Goal: Information Seeking & Learning: Compare options

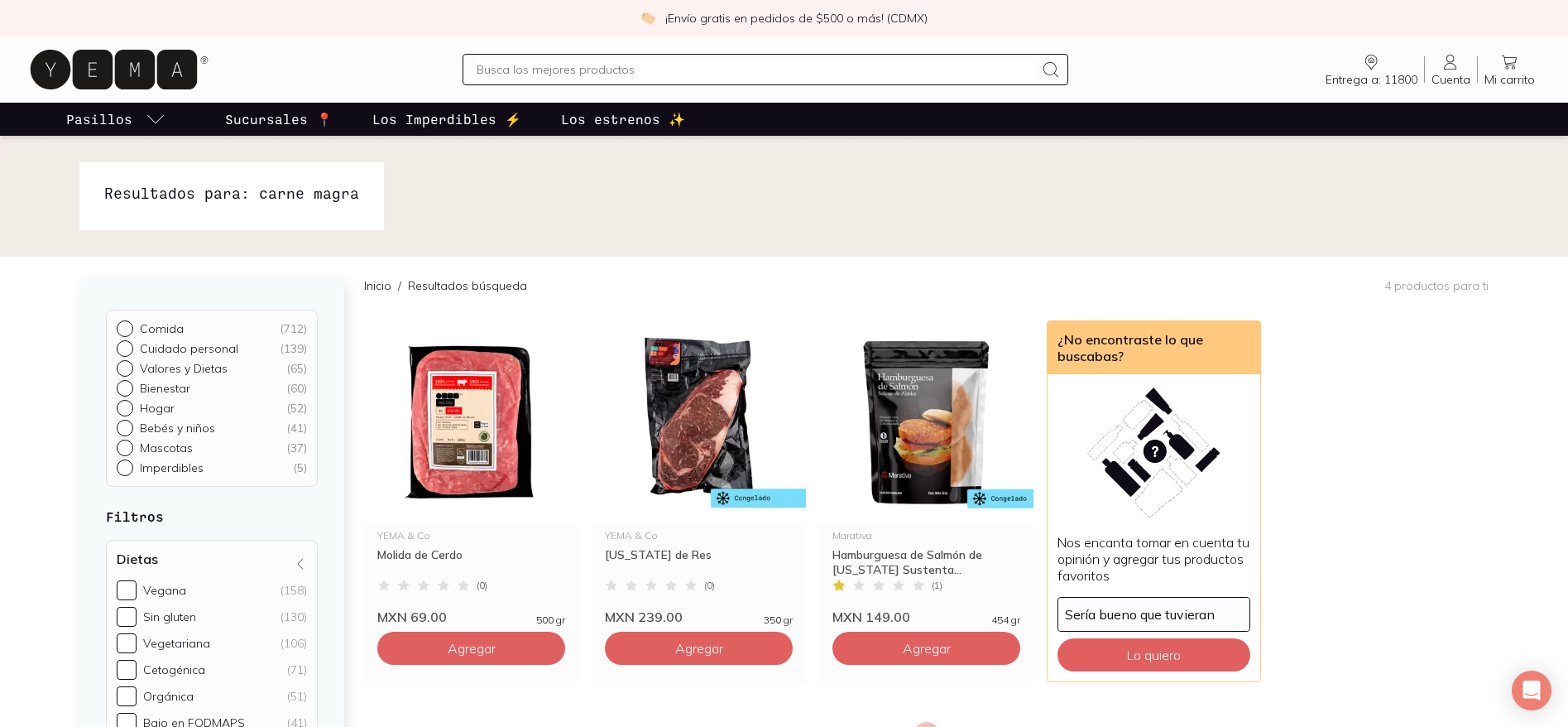
click at [689, 65] on input "text" at bounding box center [755, 69] width 557 height 20
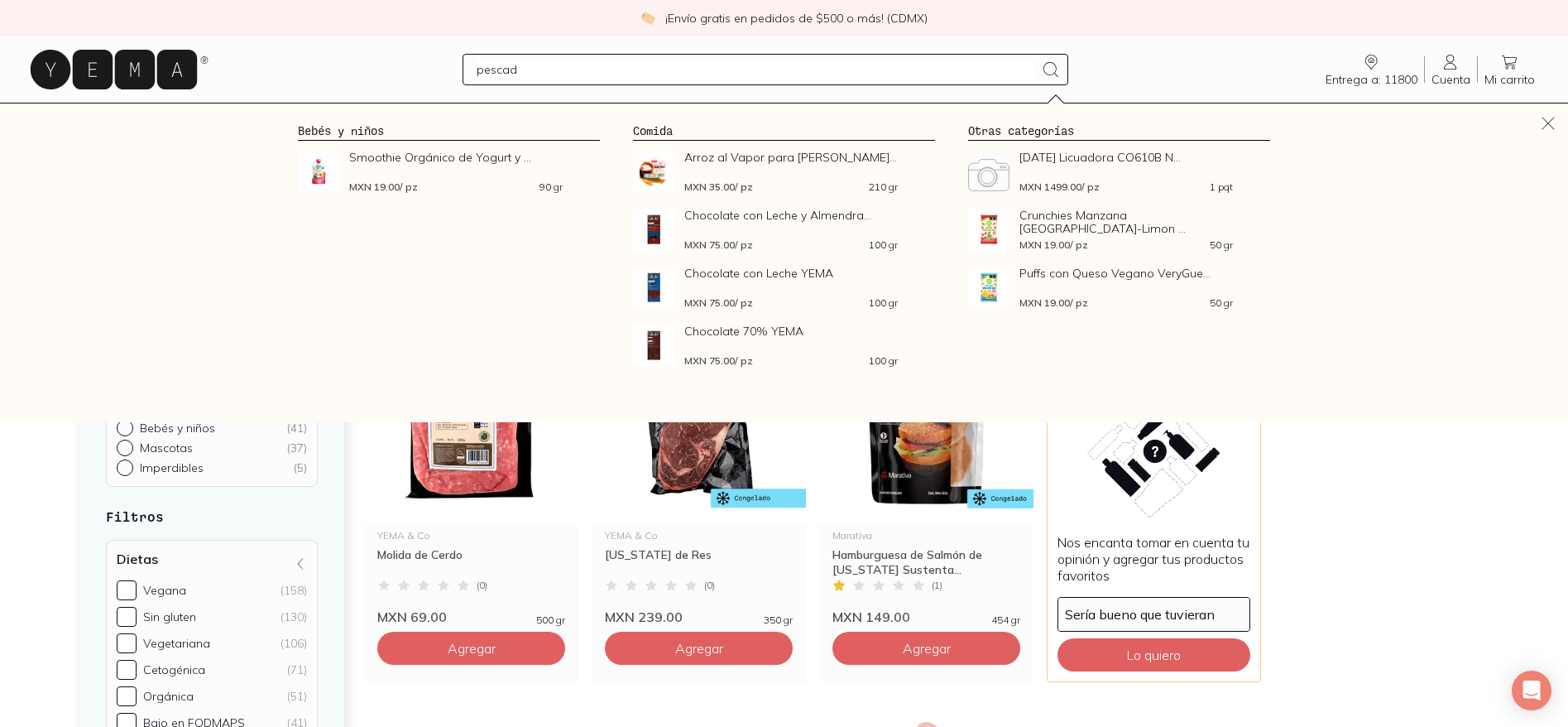
type input "pescado"
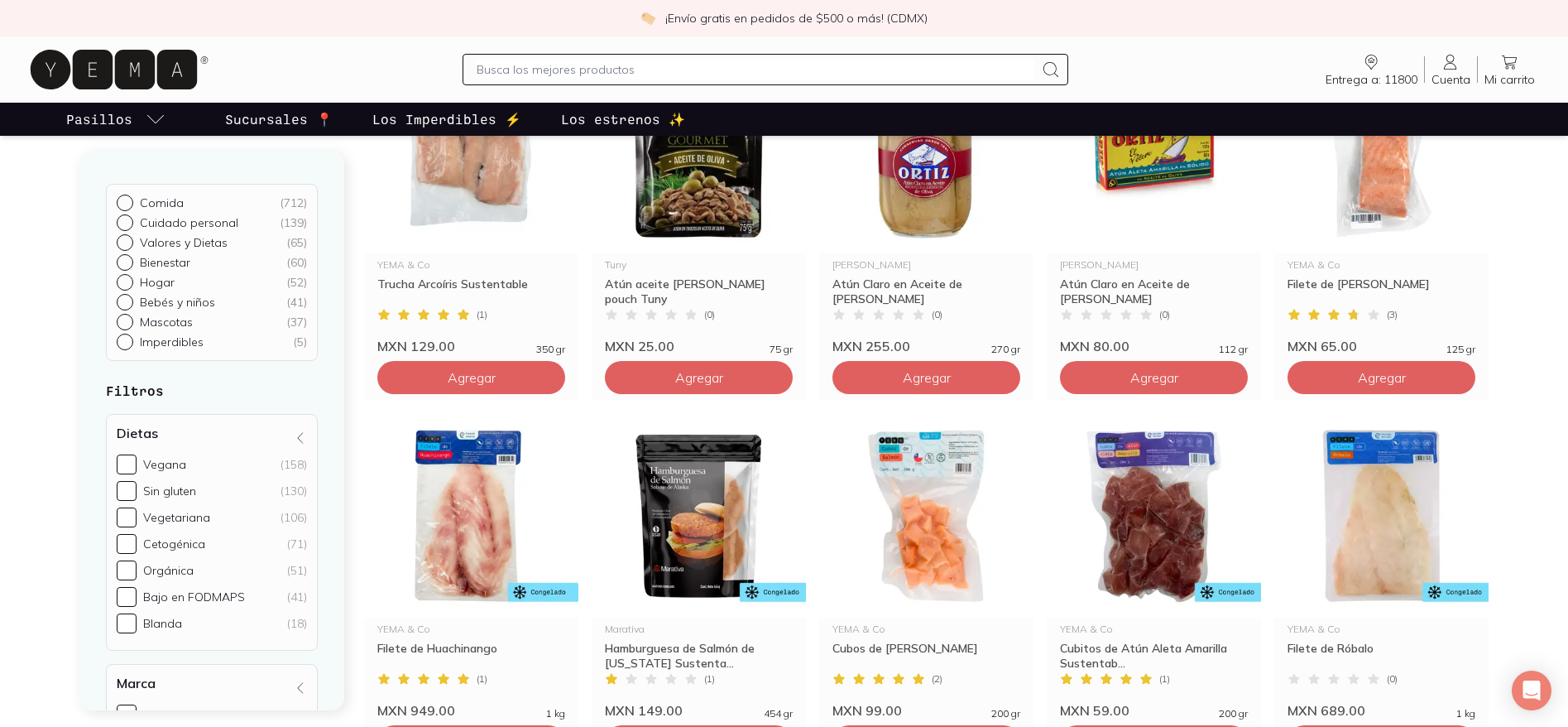
scroll to position [933, 0]
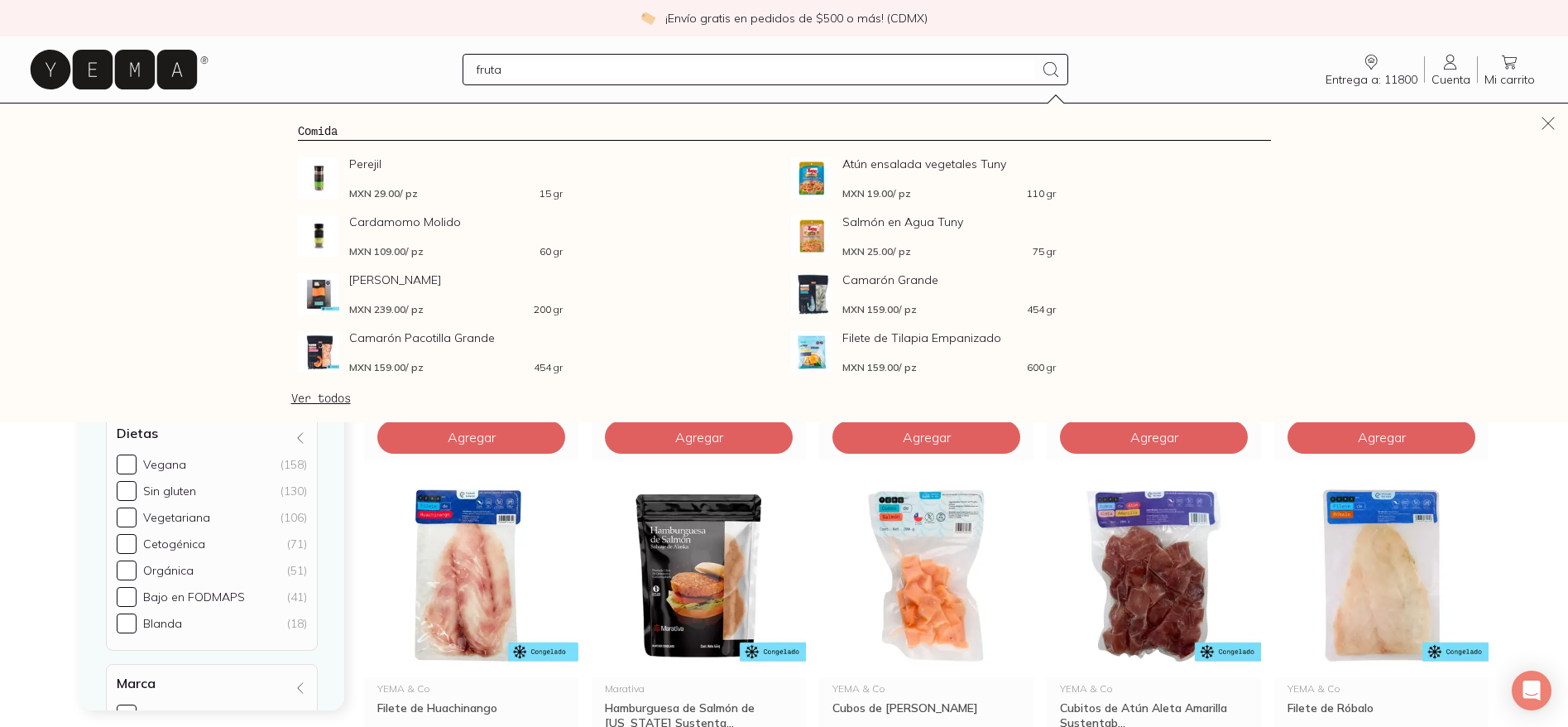
type input "frutas"
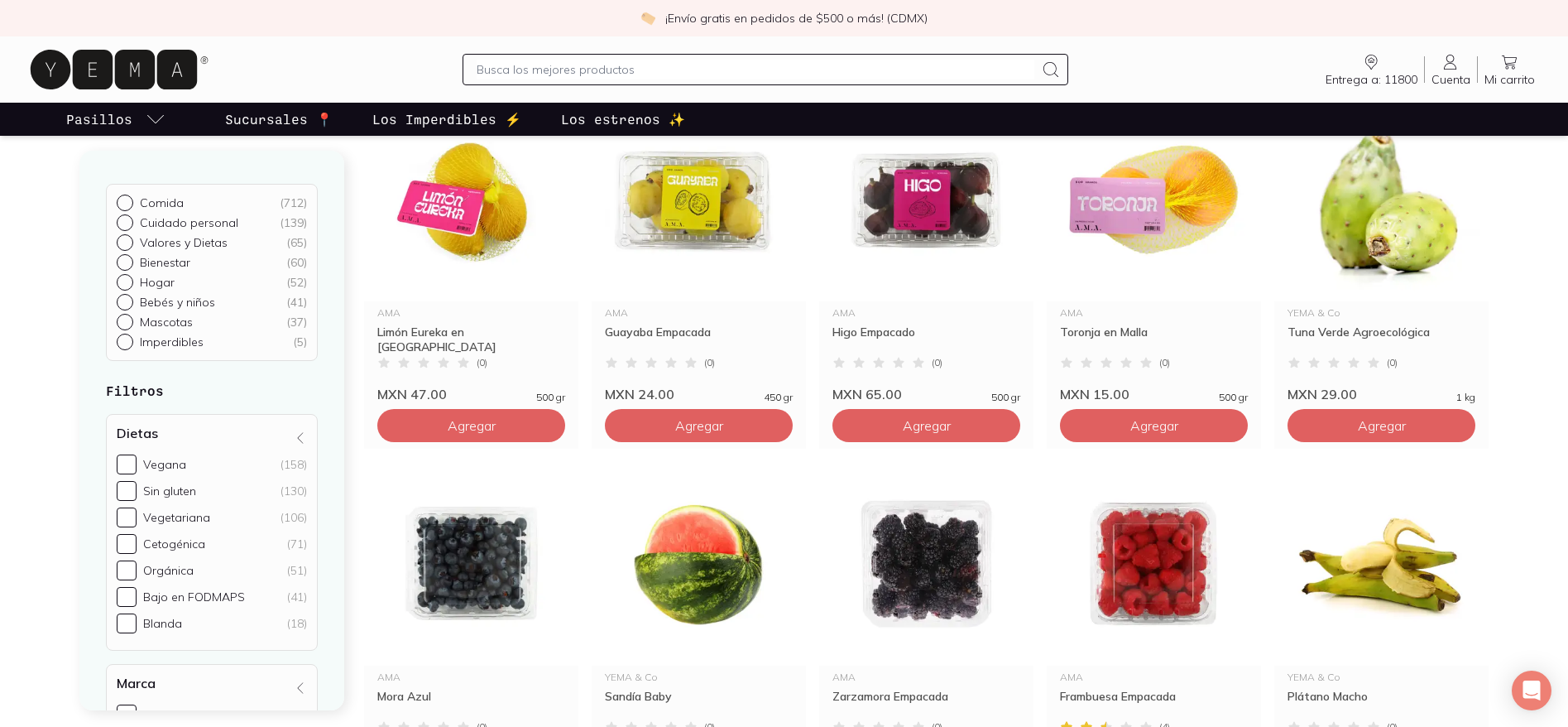
scroll to position [2381, 0]
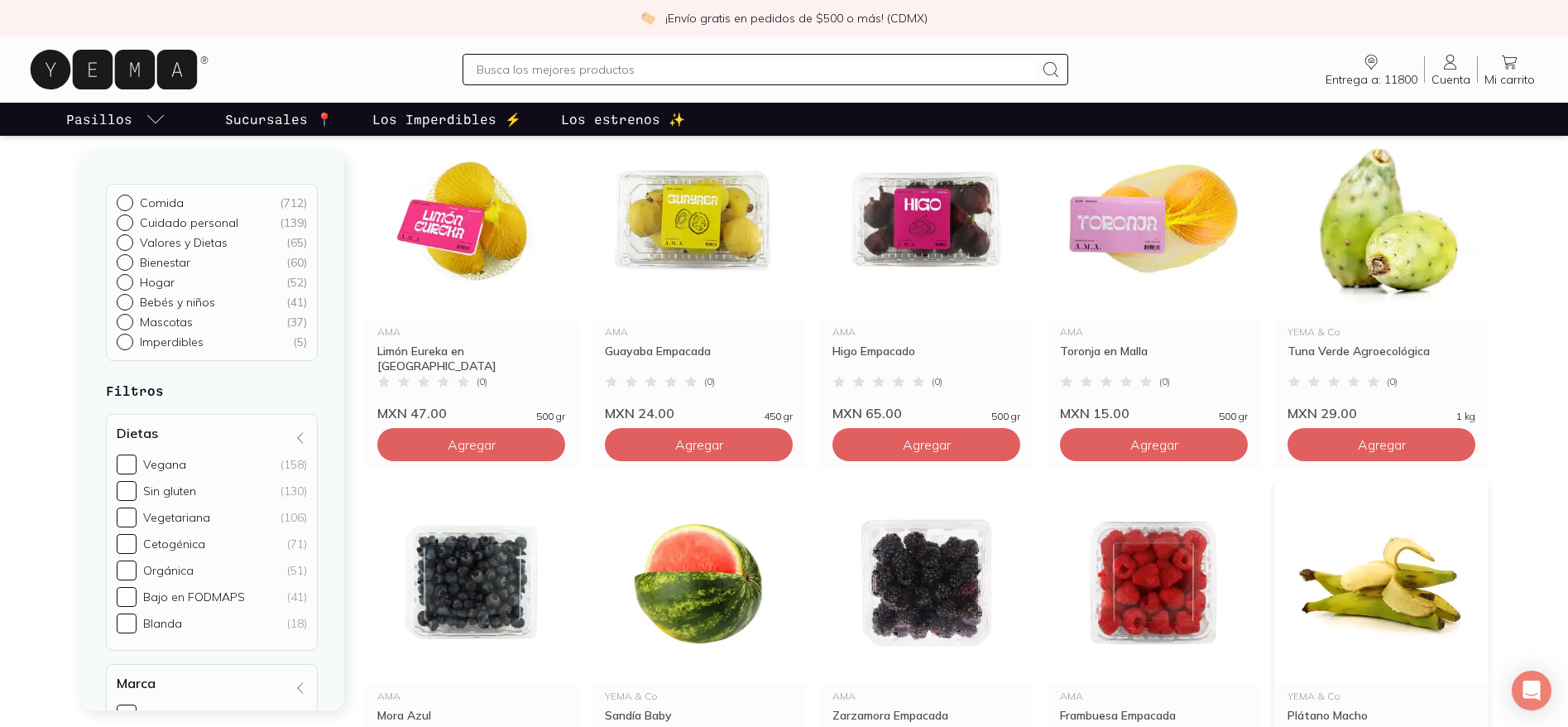
click at [1426, 553] on img at bounding box center [1382, 583] width 214 height 203
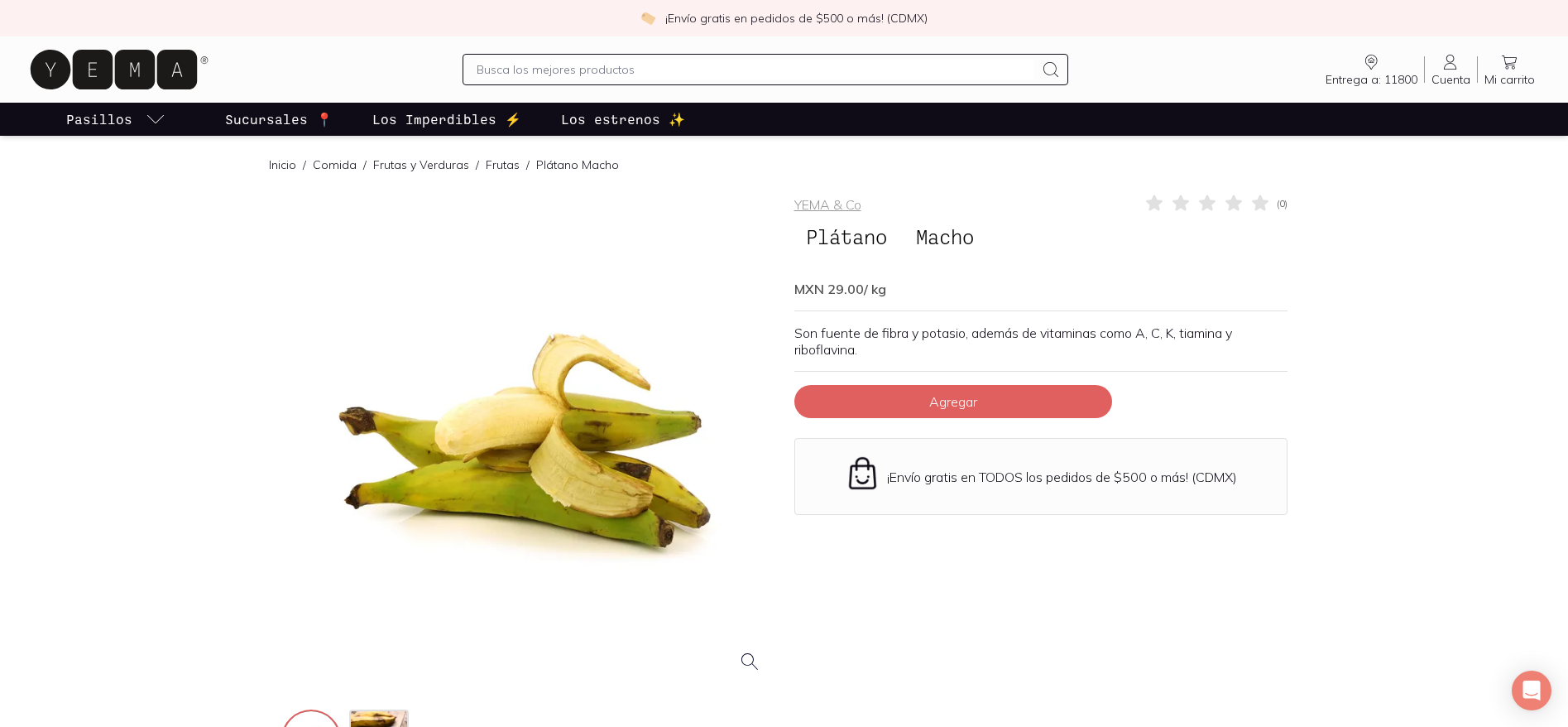
click at [604, 65] on input "text" at bounding box center [755, 69] width 557 height 20
type input "pasta organica"
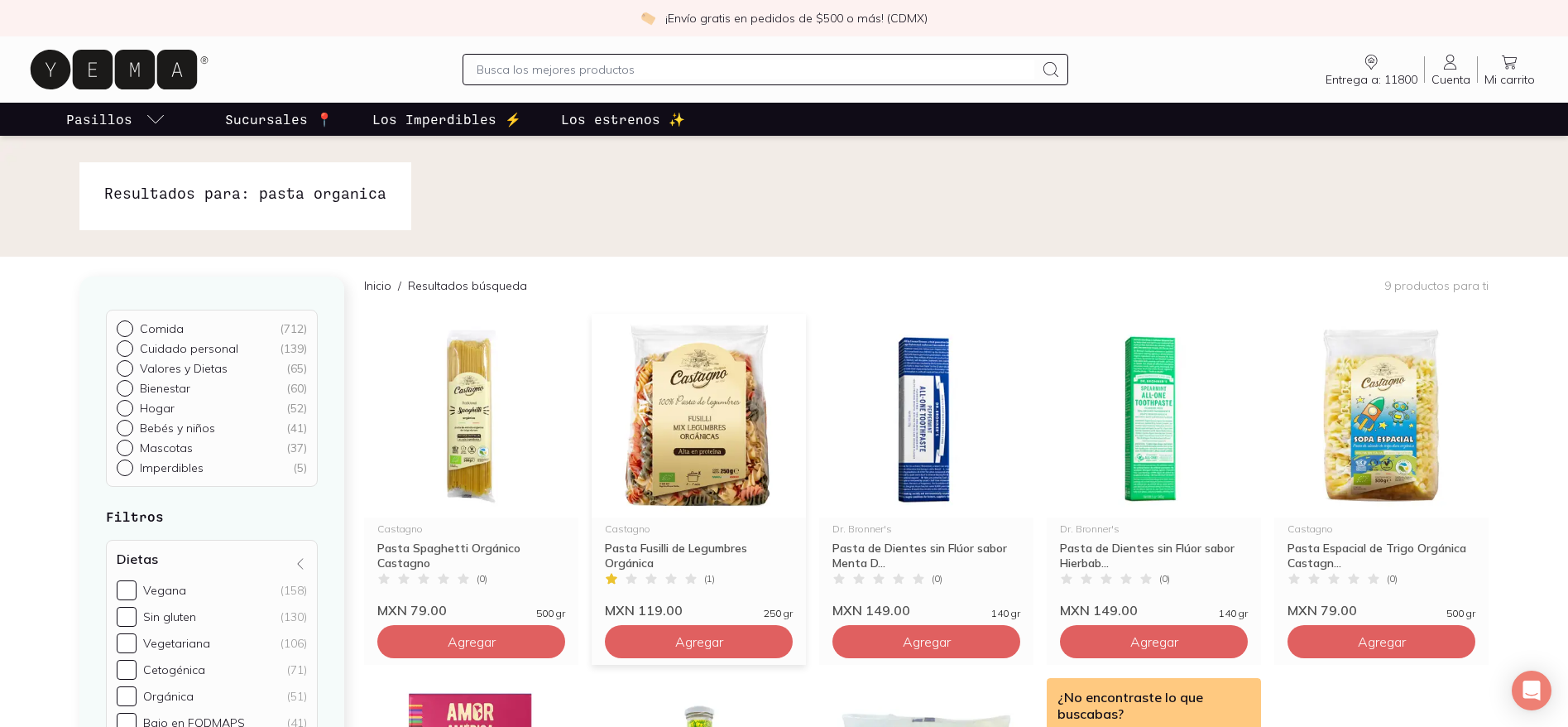
click at [690, 447] on img at bounding box center [699, 415] width 214 height 203
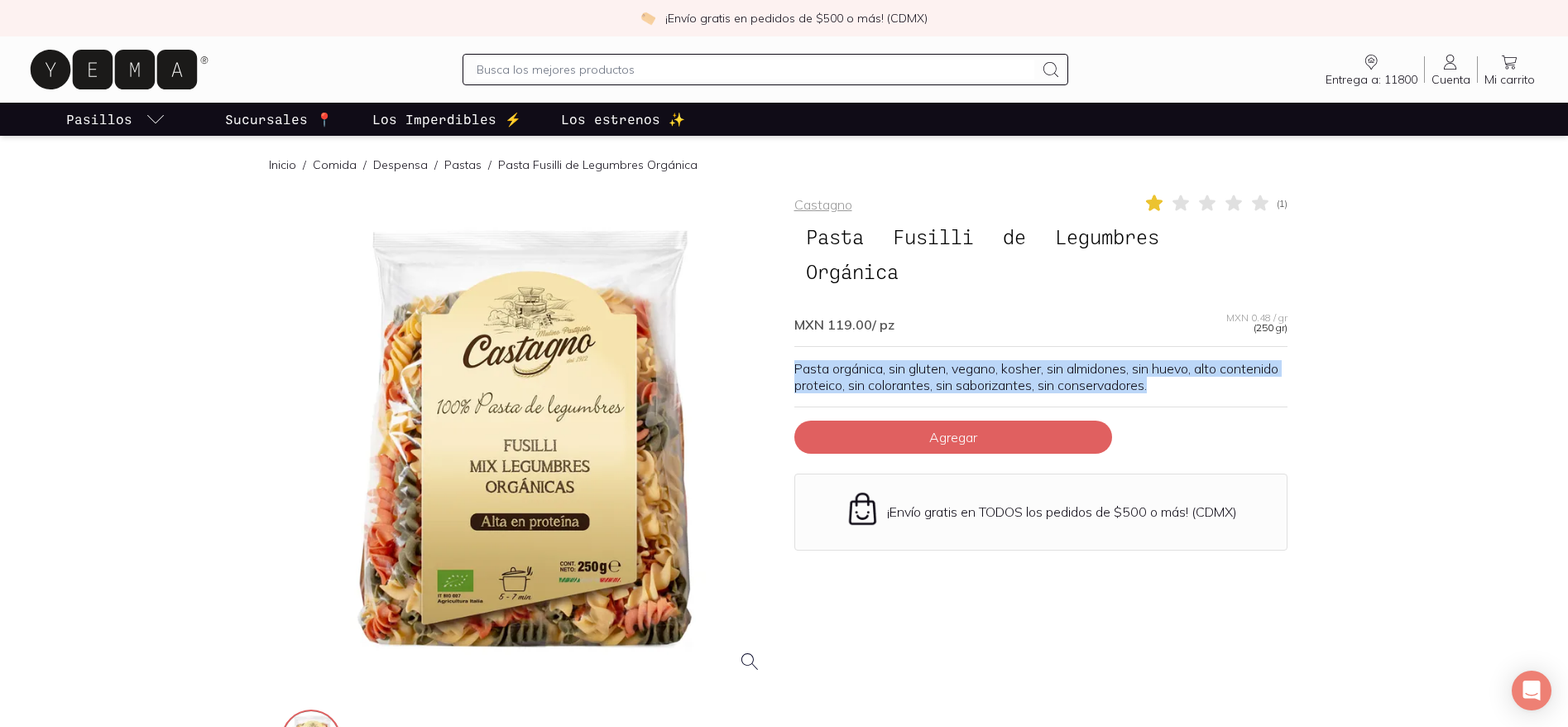
drag, startPoint x: 796, startPoint y: 362, endPoint x: 1223, endPoint y: 386, distance: 427.7
click at [1223, 386] on p "Pasta orgánica, sin gluten, vegano, kosher, sin almidones, sin huevo, alto cont…" at bounding box center [1040, 377] width 493 height 34
copy p "Pasta orgánica, sin gluten, vegano, kosher, sin almidones, sin huevo, alto cont…"
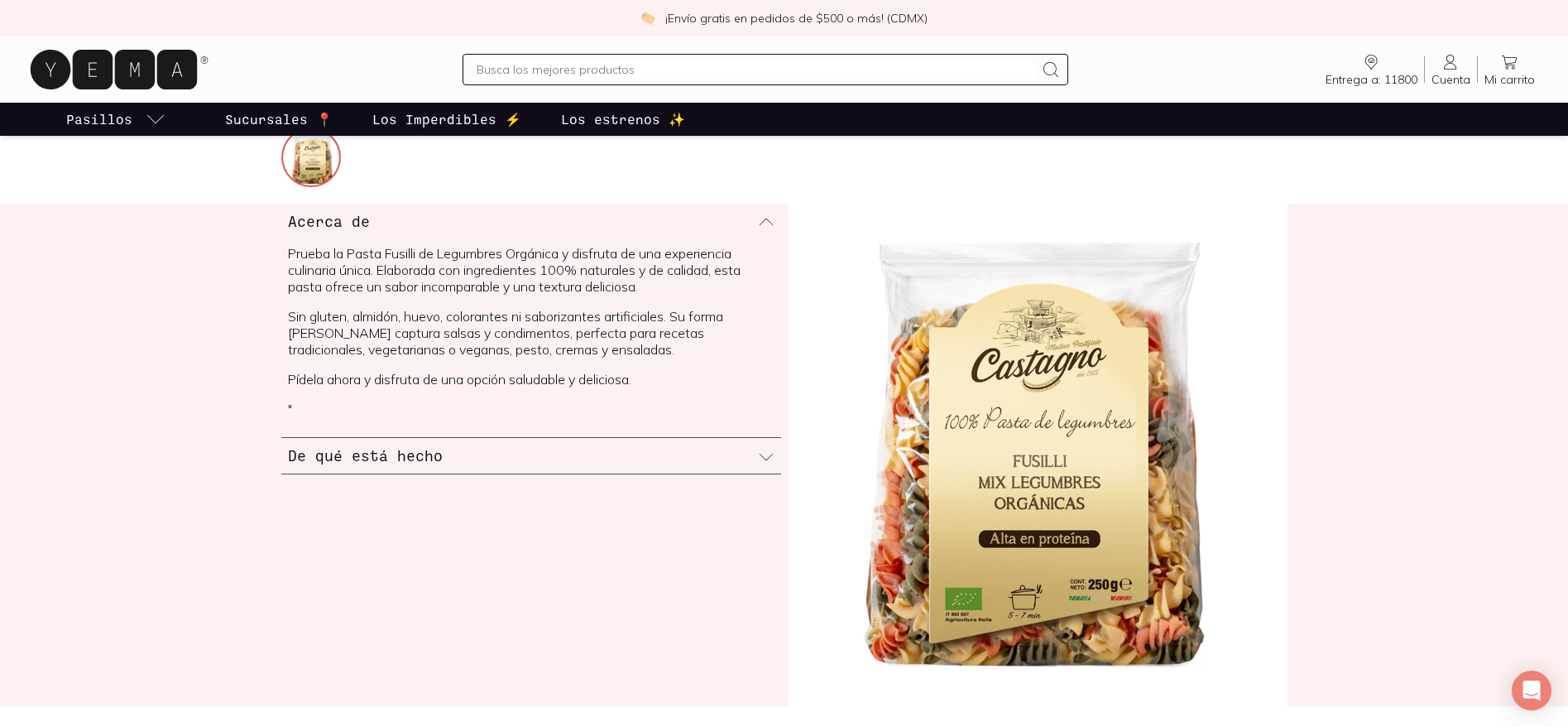
scroll to position [575, 0]
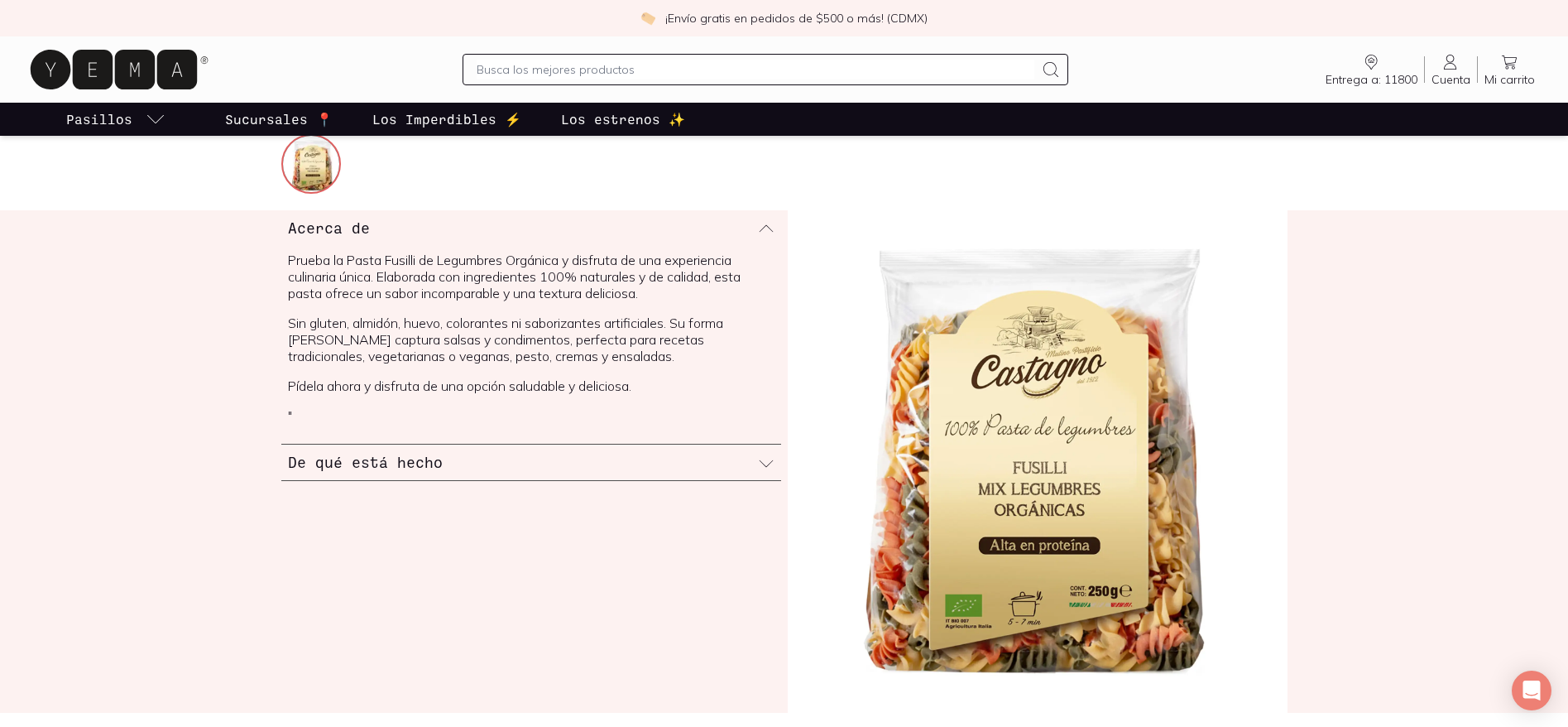
drag, startPoint x: 291, startPoint y: 256, endPoint x: 655, endPoint y: 285, distance: 365.2
click at [655, 285] on p "Prueba la Pasta Fusilli de Legumbres Orgánica y disfruta de una experiencia cul…" at bounding box center [531, 276] width 487 height 49
copy p "Prueba la Pasta Fusilli de Legumbres Orgánica y disfruta de una experiencia cul…"
click at [658, 63] on input "text" at bounding box center [755, 69] width 557 height 20
type input "pasta integral"
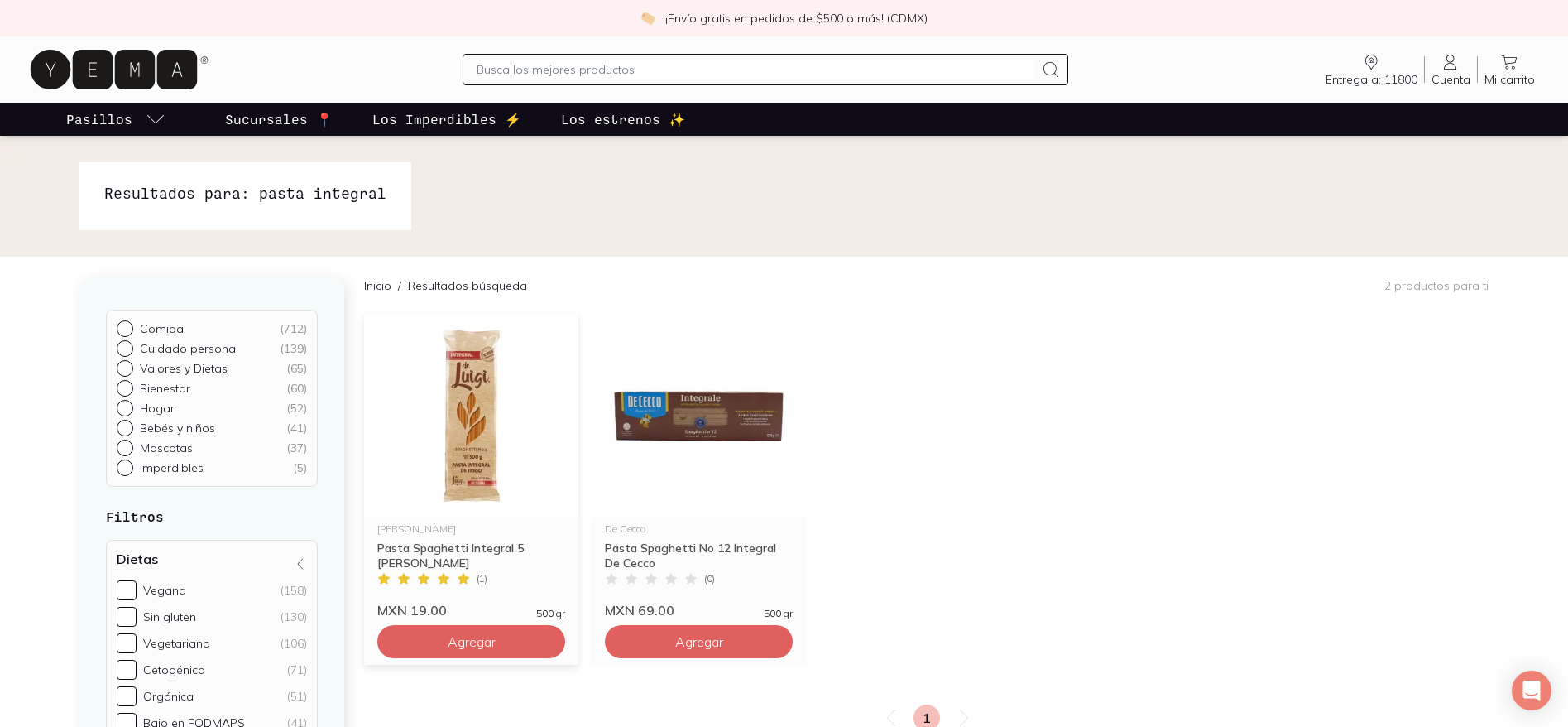
click at [475, 432] on img at bounding box center [472, 415] width 214 height 203
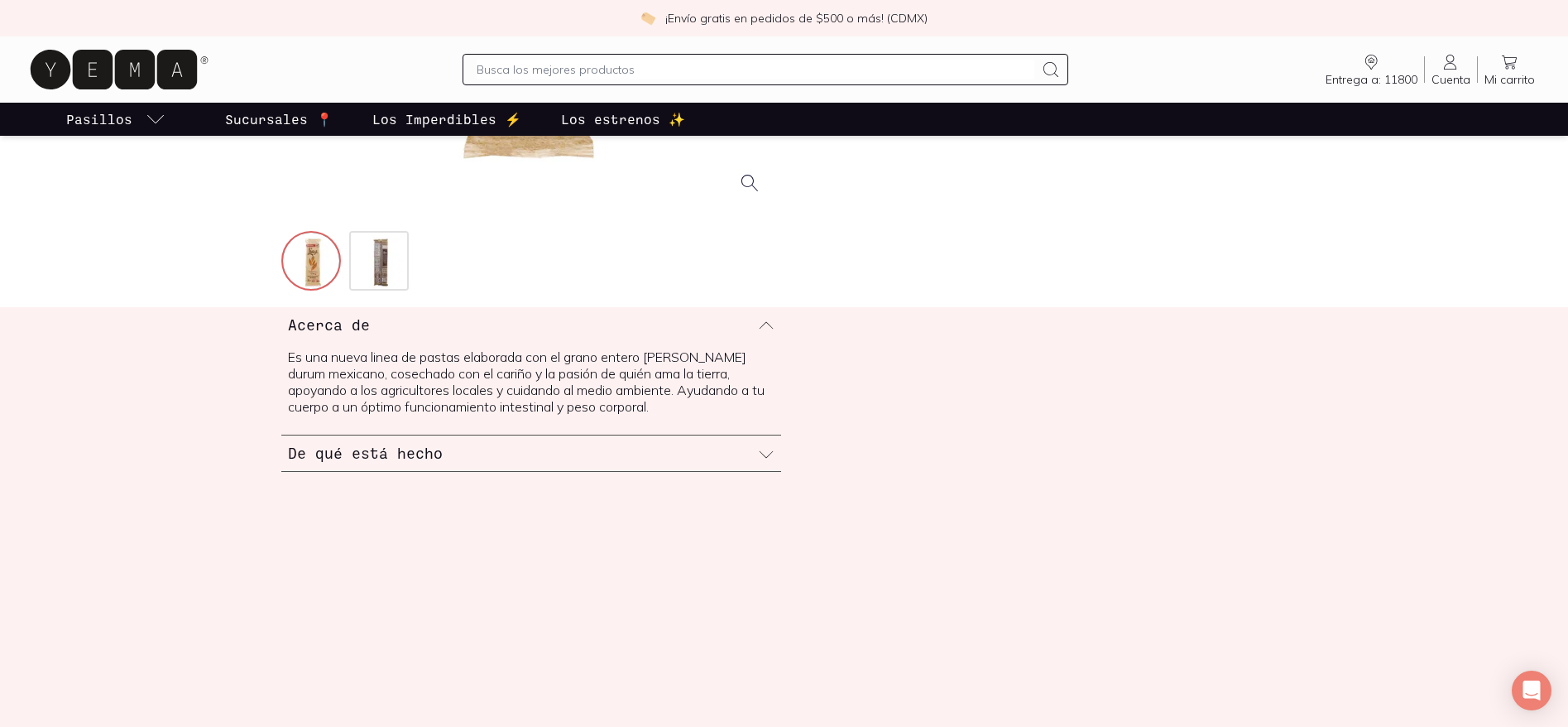
scroll to position [485, 0]
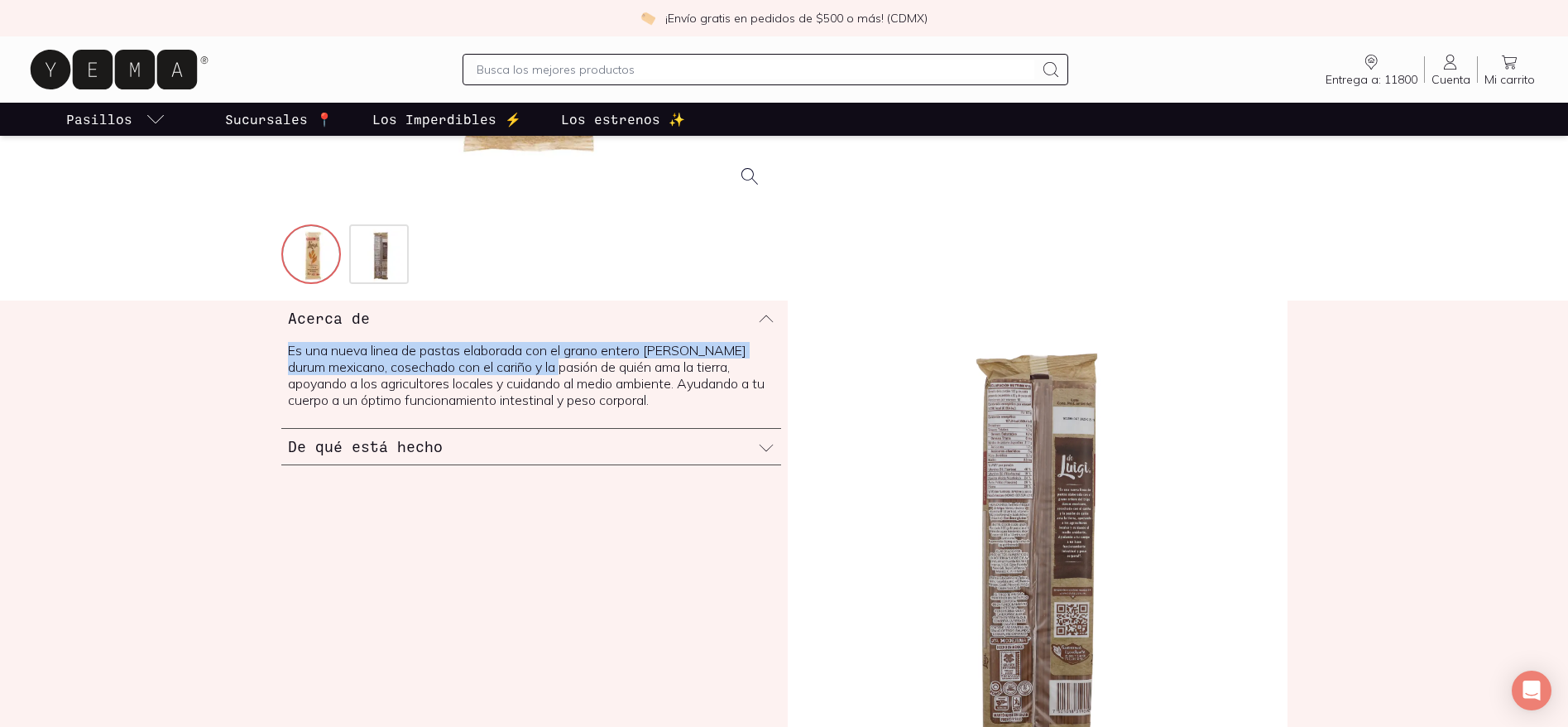
drag, startPoint x: 286, startPoint y: 350, endPoint x: 550, endPoint y: 362, distance: 264.3
click at [550, 362] on div "Es una nueva linea de pastas elaborada con el grano entero [PERSON_NAME] durum …" at bounding box center [531, 381] width 500 height 92
click at [422, 356] on p "Es una nueva linea de pastas elaborada con el grano entero [PERSON_NAME] durum …" at bounding box center [531, 375] width 487 height 66
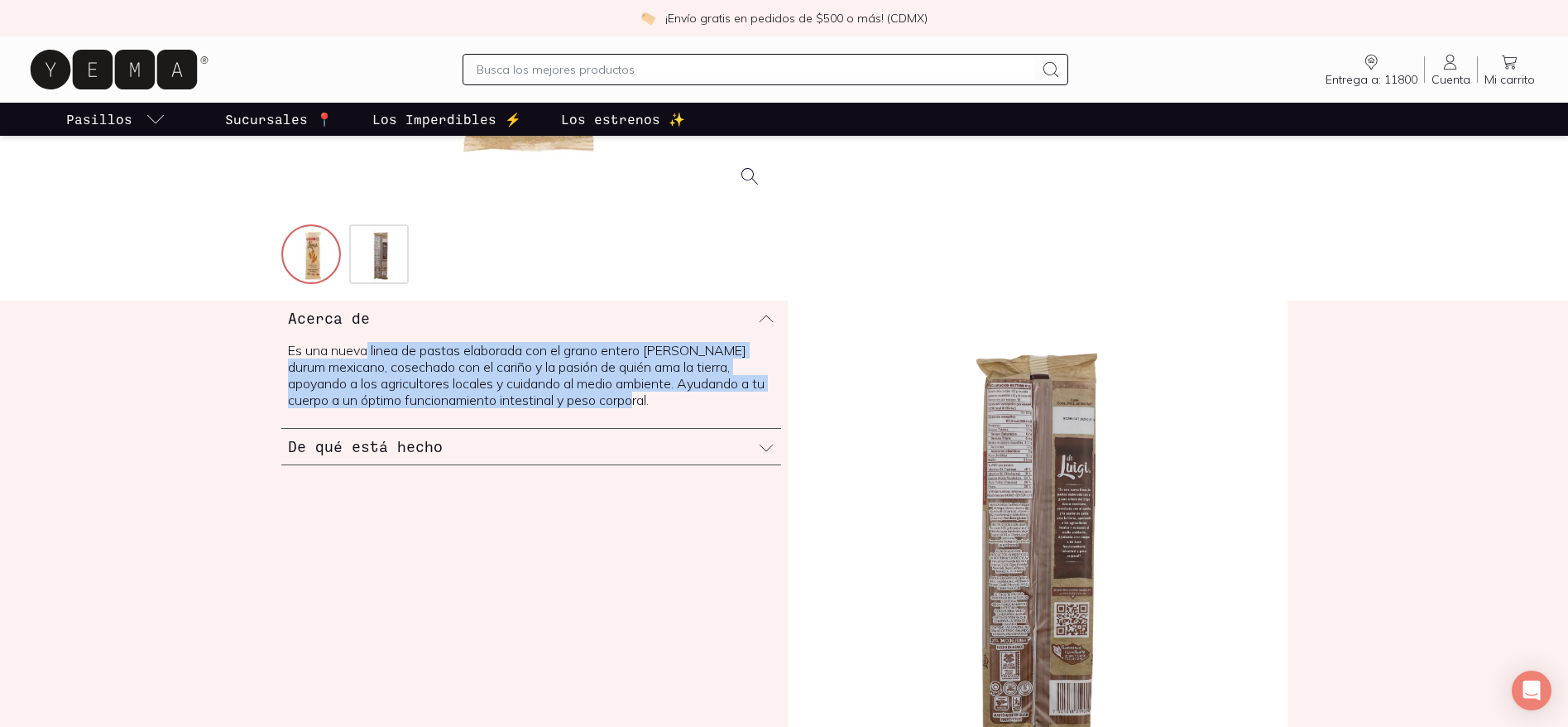
drag, startPoint x: 369, startPoint y: 342, endPoint x: 681, endPoint y: 393, distance: 316.1
click at [681, 393] on p "Es una nueva linea de pastas elaborada con el grano entero [PERSON_NAME] durum …" at bounding box center [531, 375] width 487 height 66
copy p "linea de pastas elaborada con el grano entero [PERSON_NAME] durum mexicano, cos…"
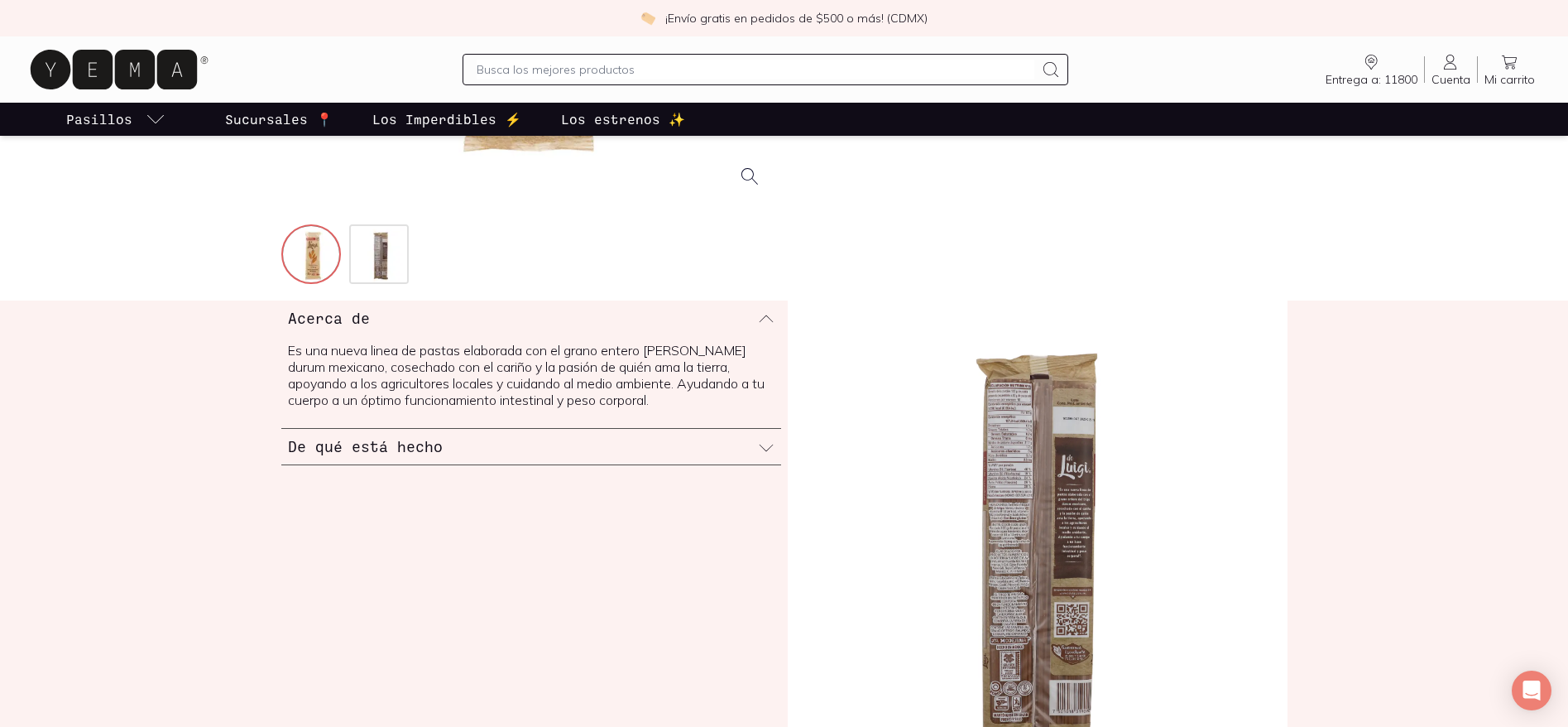
click at [617, 447] on div "De qué está hecho" at bounding box center [531, 446] width 500 height 35
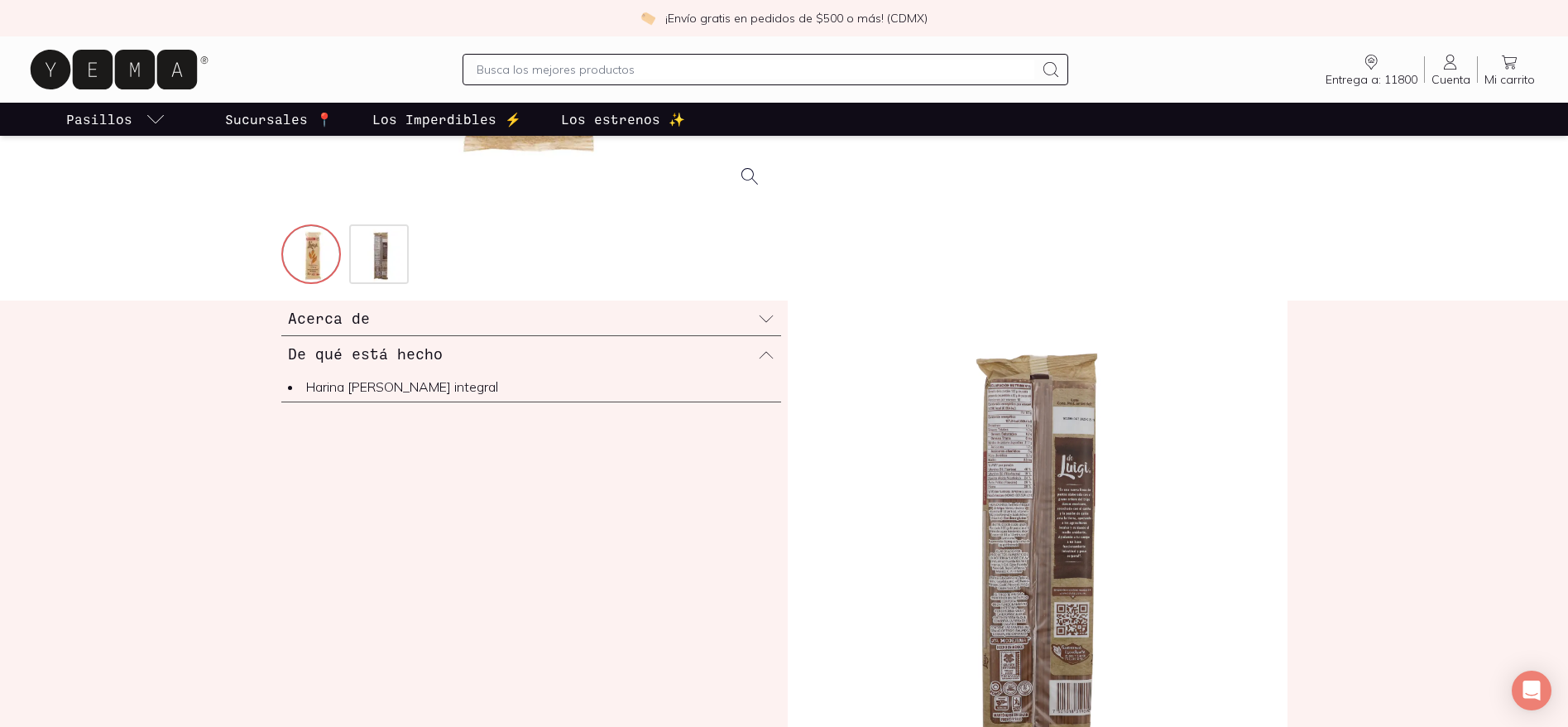
click at [577, 71] on input "text" at bounding box center [755, 69] width 557 height 20
type input "pasta sin gluten"
type input "}"
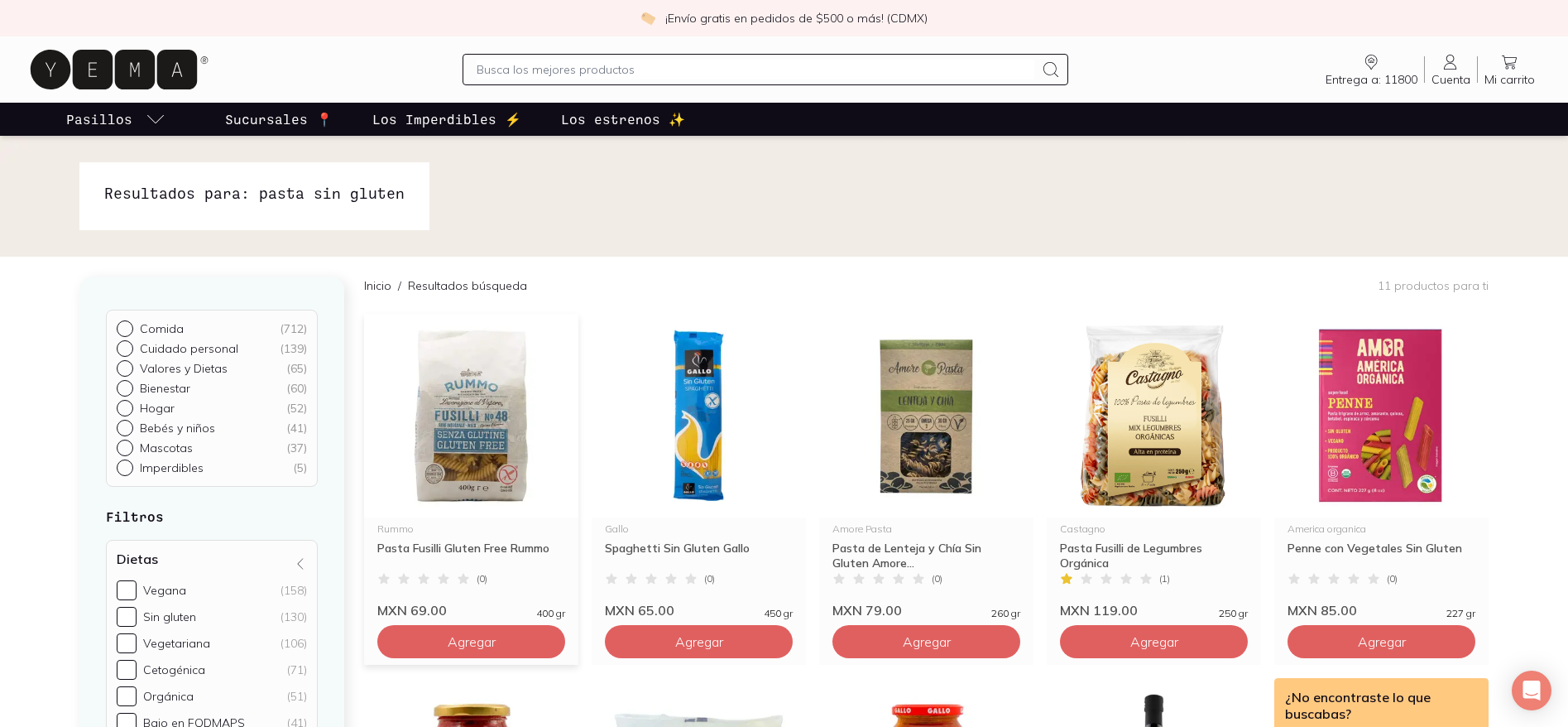
click at [509, 418] on img at bounding box center [472, 415] width 214 height 203
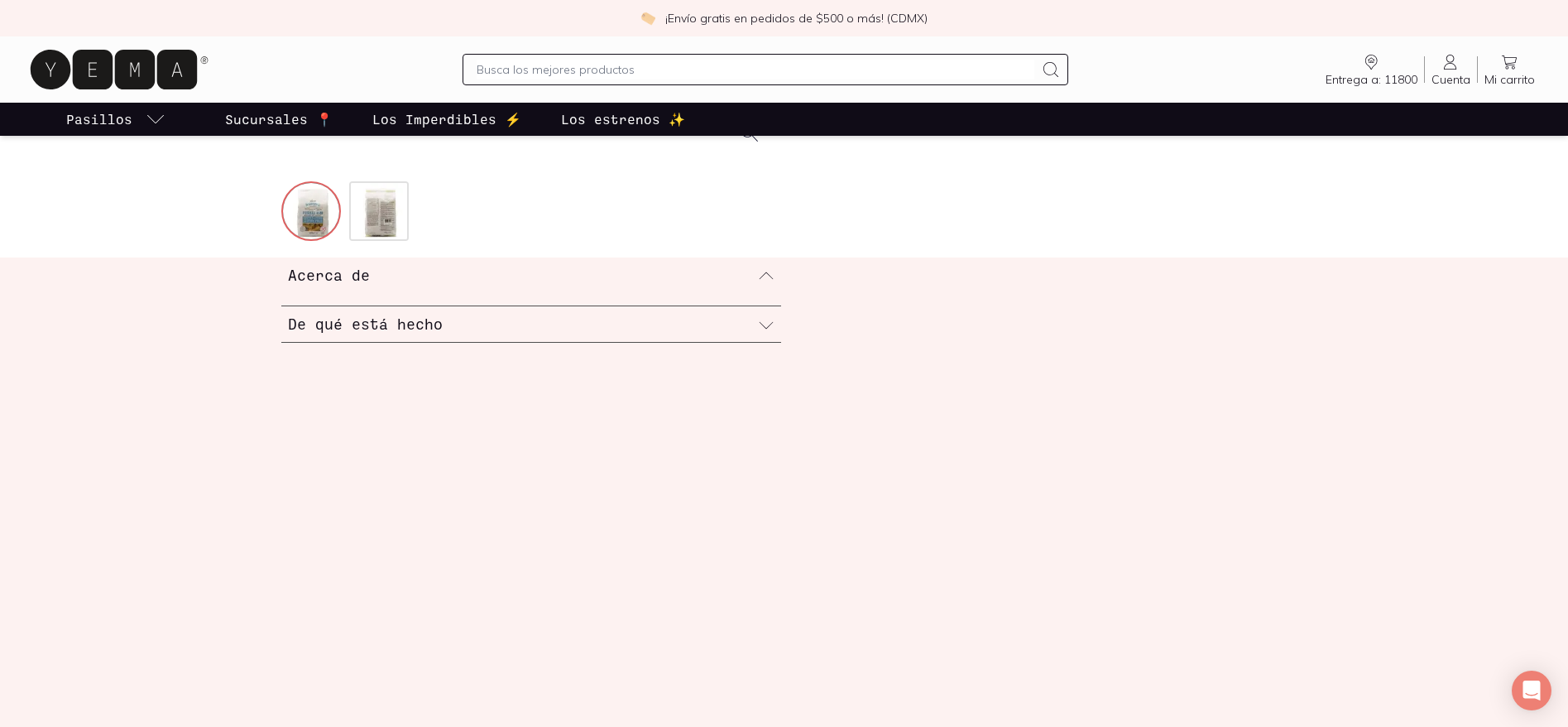
scroll to position [571, 0]
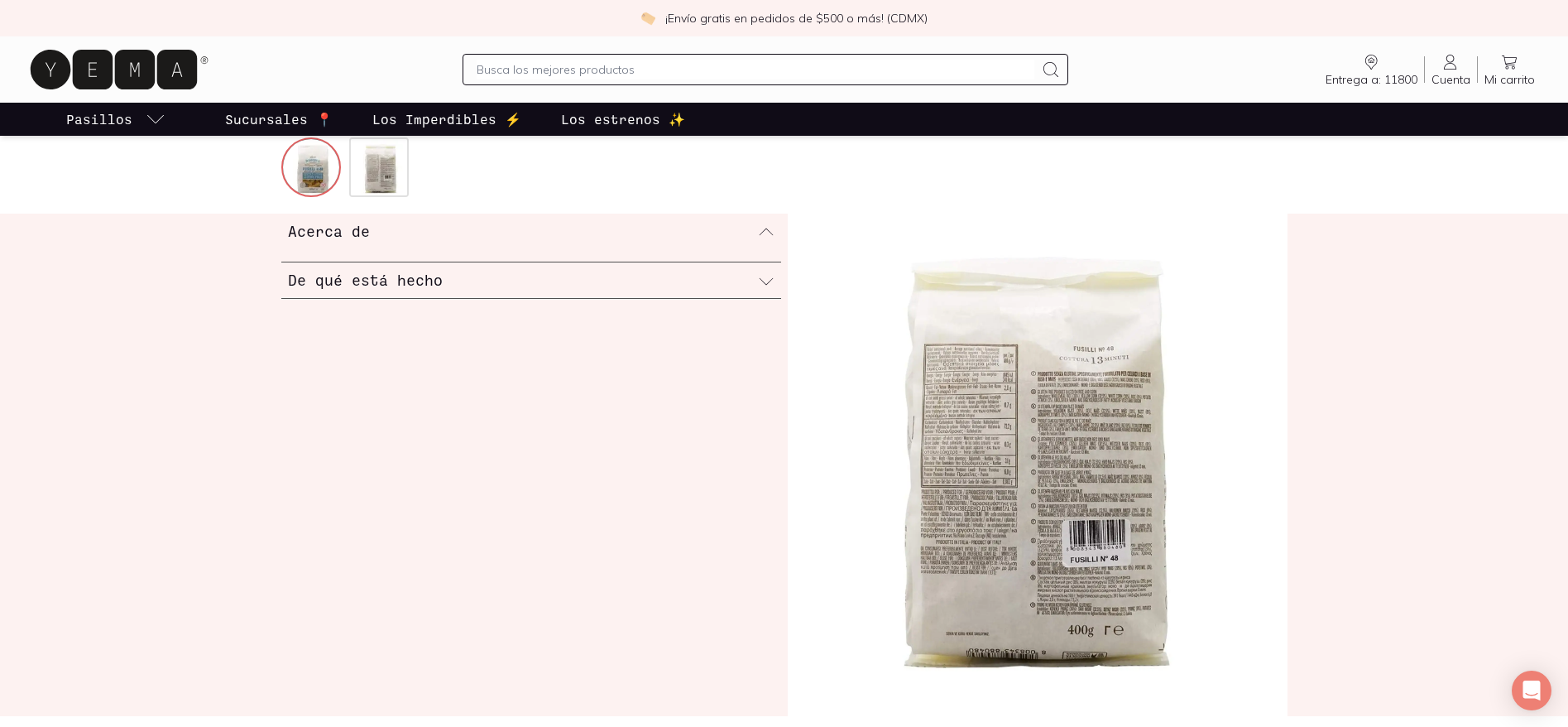
click at [763, 242] on div "Acerca de" at bounding box center [531, 230] width 500 height 34
click at [766, 274] on icon at bounding box center [766, 268] width 17 height 17
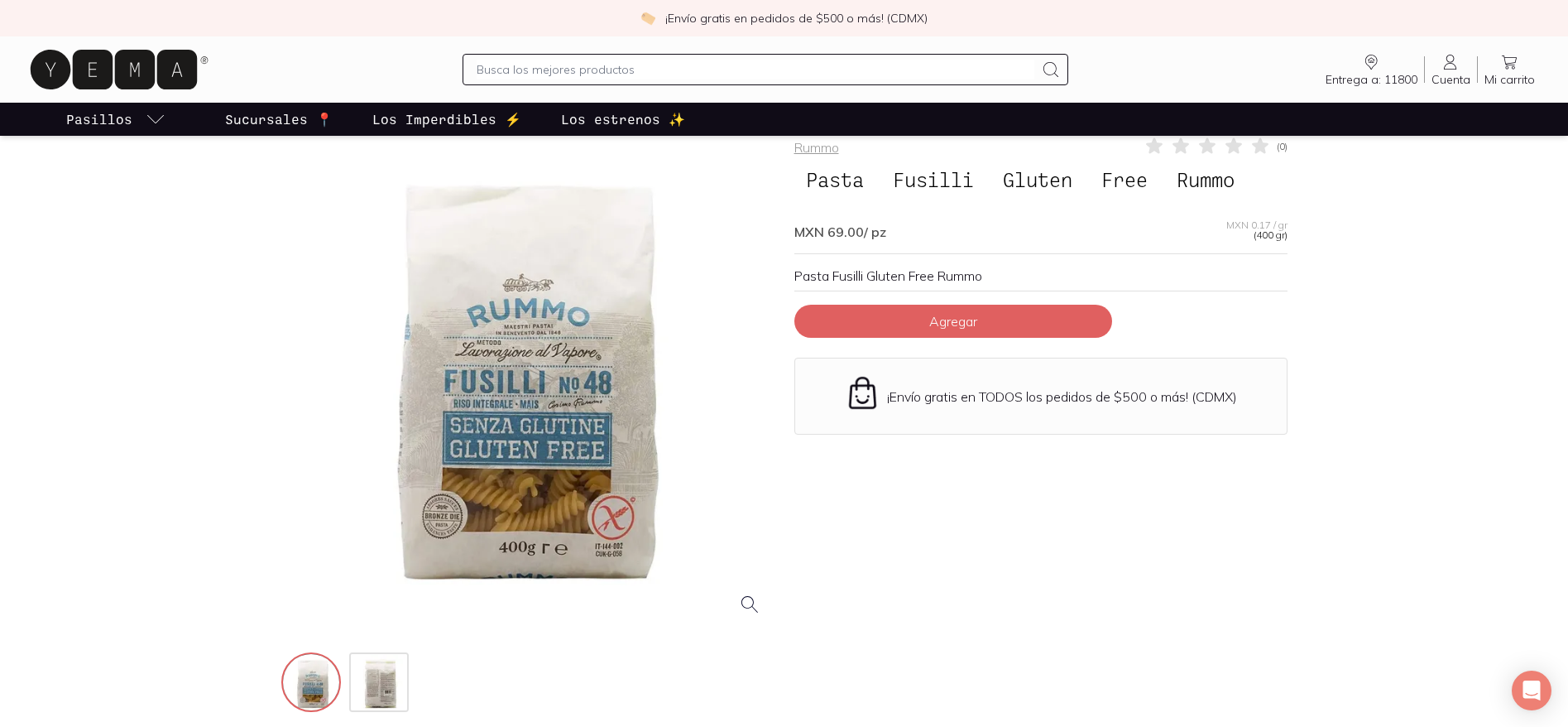
scroll to position [0, 0]
